Goal: Information Seeking & Learning: Compare options

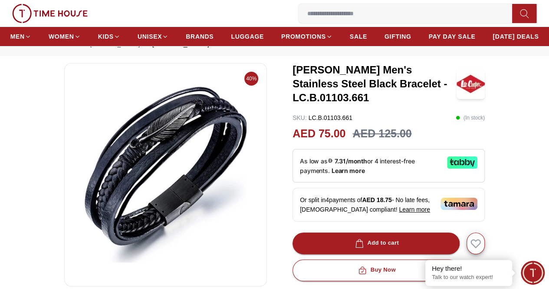
scroll to position [87, 0]
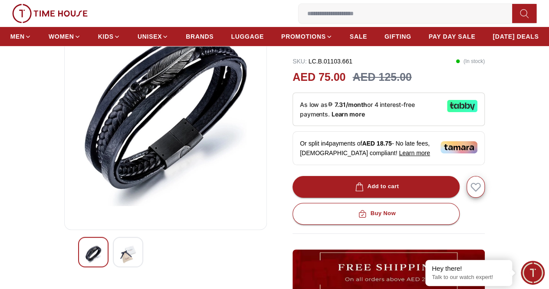
click at [120, 264] on img at bounding box center [128, 254] width 16 height 20
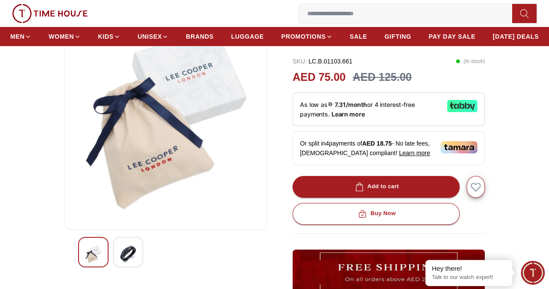
click at [86, 264] on img at bounding box center [94, 254] width 16 height 20
click at [84, 261] on div at bounding box center [93, 252] width 30 height 30
click at [120, 264] on img at bounding box center [128, 254] width 16 height 20
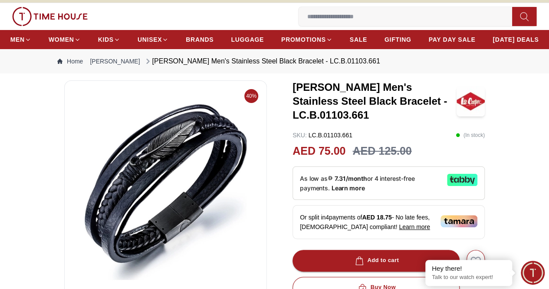
scroll to position [0, 0]
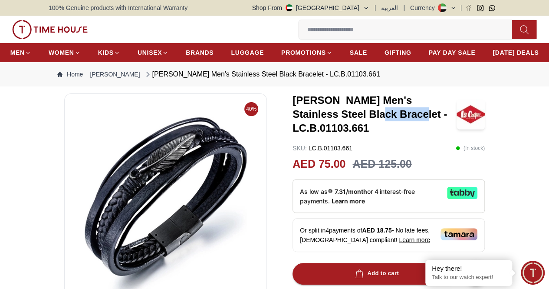
drag, startPoint x: 324, startPoint y: 134, endPoint x: 364, endPoint y: 135, distance: 40.0
click at [364, 135] on h3 "[PERSON_NAME] Men's Stainless Steel Black Bracelet - LC.B.01103.661" at bounding box center [375, 114] width 164 height 42
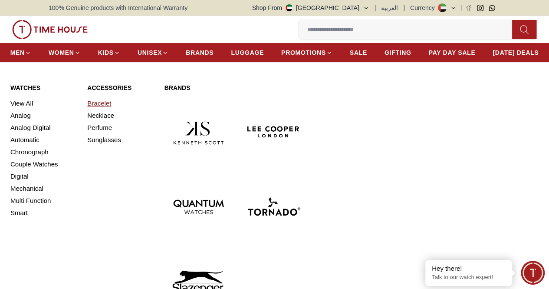
click at [99, 109] on link "Bracelet" at bounding box center [120, 103] width 66 height 12
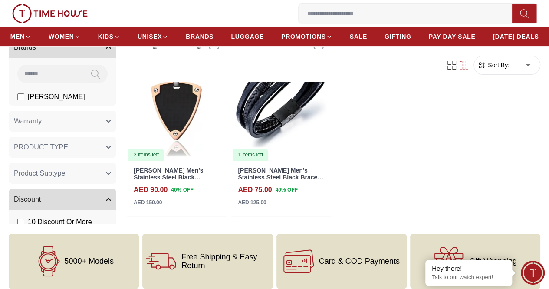
scroll to position [87, 0]
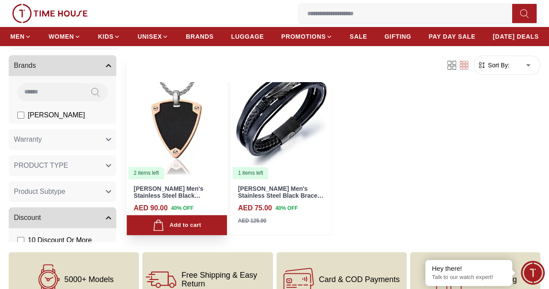
click at [198, 120] on img at bounding box center [177, 116] width 100 height 126
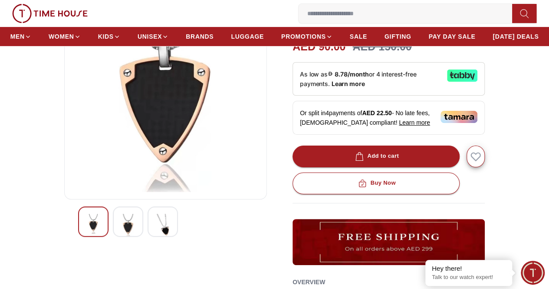
scroll to position [130, 0]
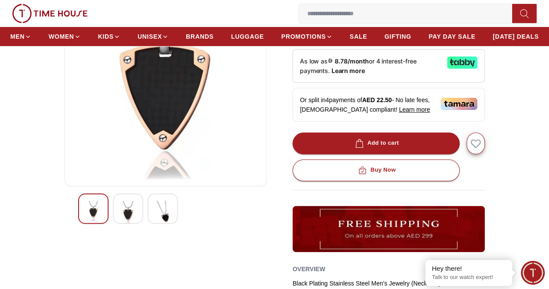
click at [120, 224] on img at bounding box center [128, 212] width 16 height 23
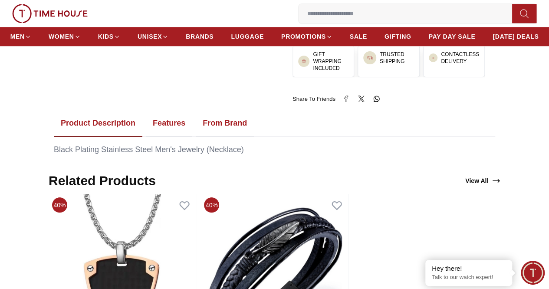
scroll to position [391, 0]
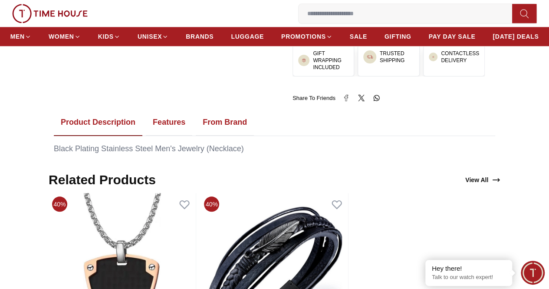
click at [172, 130] on button "Features" at bounding box center [169, 122] width 46 height 27
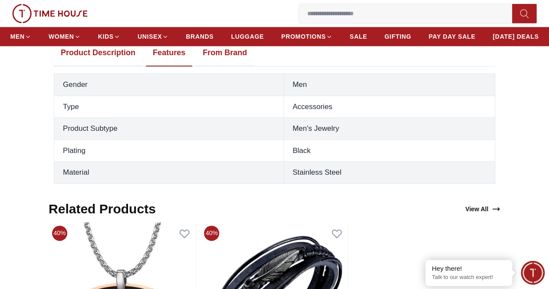
scroll to position [434, 0]
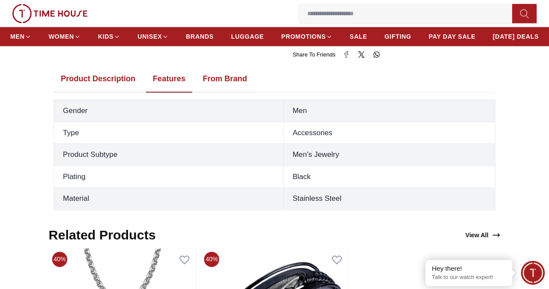
click at [226, 84] on button "From Brand" at bounding box center [225, 79] width 58 height 27
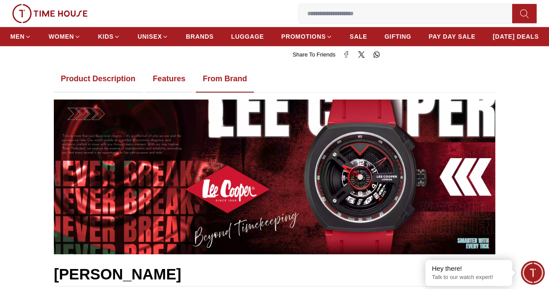
click at [163, 86] on button "Features" at bounding box center [169, 79] width 46 height 27
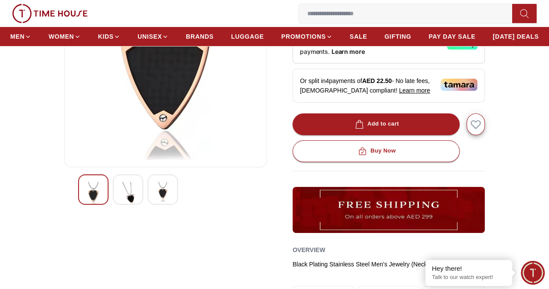
scroll to position [0, 0]
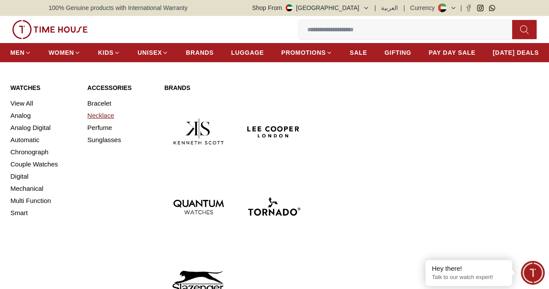
click at [102, 122] on link "Necklace" at bounding box center [120, 115] width 66 height 12
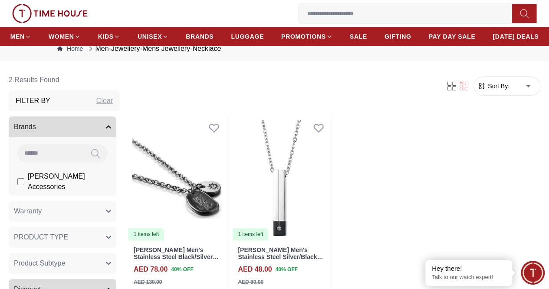
scroll to position [87, 0]
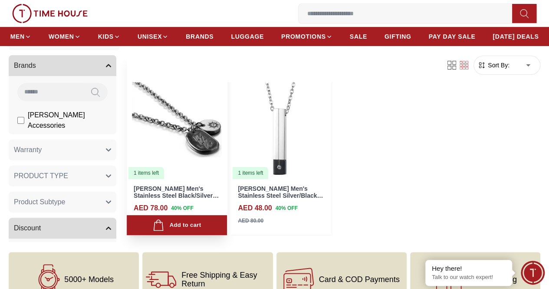
click at [204, 142] on img at bounding box center [177, 116] width 100 height 126
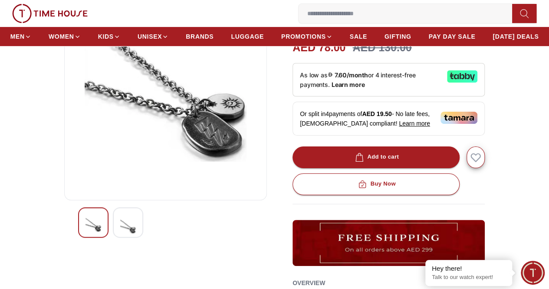
scroll to position [130, 0]
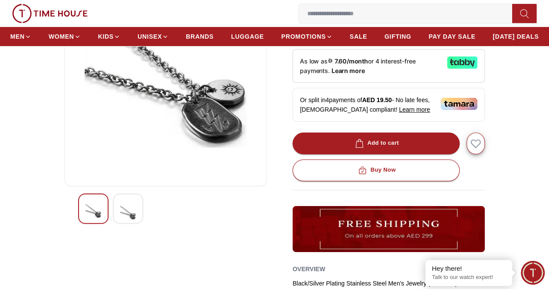
click at [120, 224] on img at bounding box center [128, 212] width 16 height 23
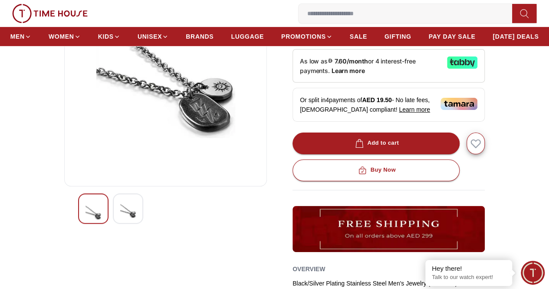
click at [86, 224] on img at bounding box center [94, 212] width 16 height 23
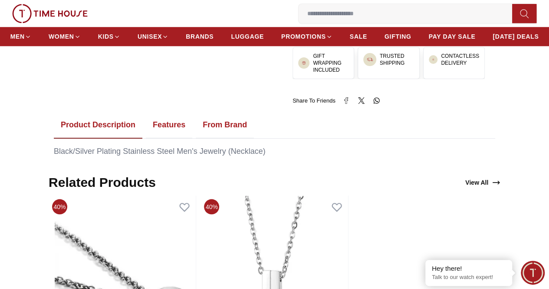
scroll to position [434, 0]
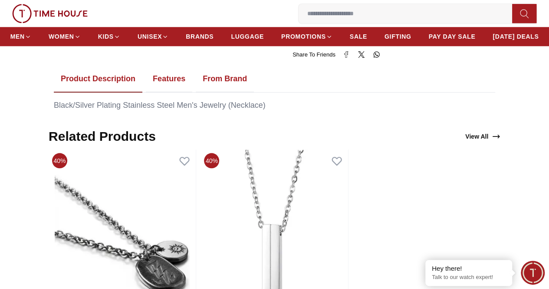
click at [161, 93] on button "Features" at bounding box center [169, 79] width 46 height 27
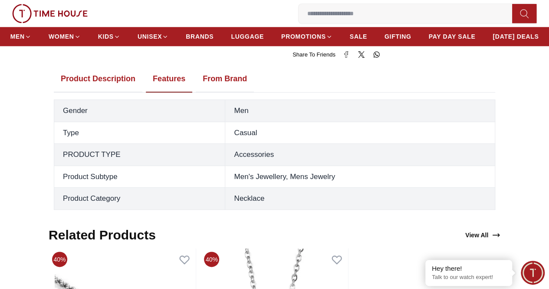
click at [223, 93] on button "From Brand" at bounding box center [225, 79] width 58 height 27
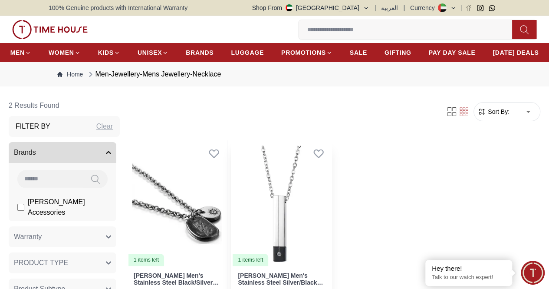
click at [303, 196] on img at bounding box center [281, 203] width 100 height 126
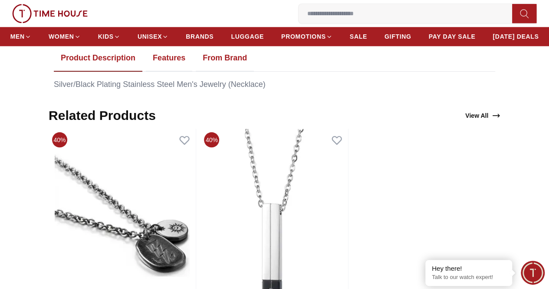
scroll to position [347, 0]
